Goal: Task Accomplishment & Management: Use online tool/utility

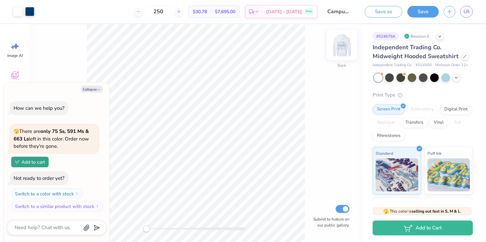
click at [341, 44] on img at bounding box center [341, 45] width 26 height 26
click at [344, 50] on img at bounding box center [341, 45] width 26 height 26
click at [338, 44] on img at bounding box center [341, 45] width 26 height 26
type textarea "x"
